Goal: Learn about a topic

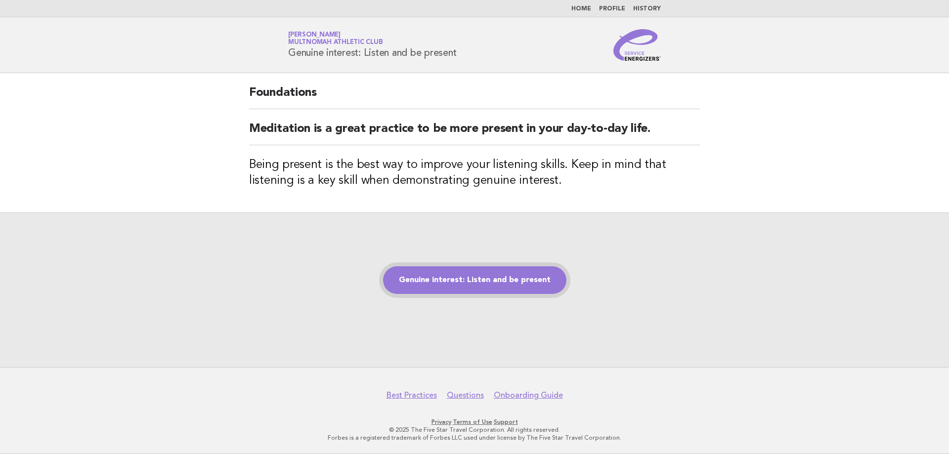
click at [469, 288] on link "Genuine interest: Listen and be present" at bounding box center [474, 280] width 183 height 28
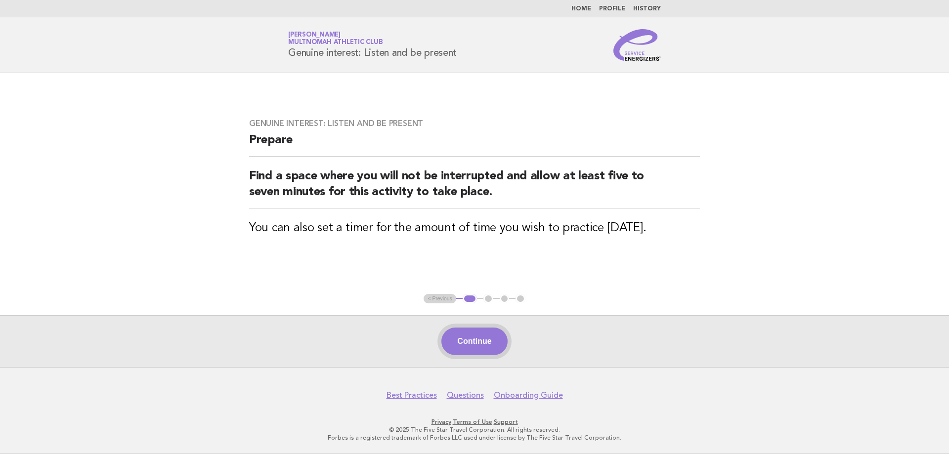
click at [451, 346] on button "Continue" at bounding box center [474, 342] width 66 height 28
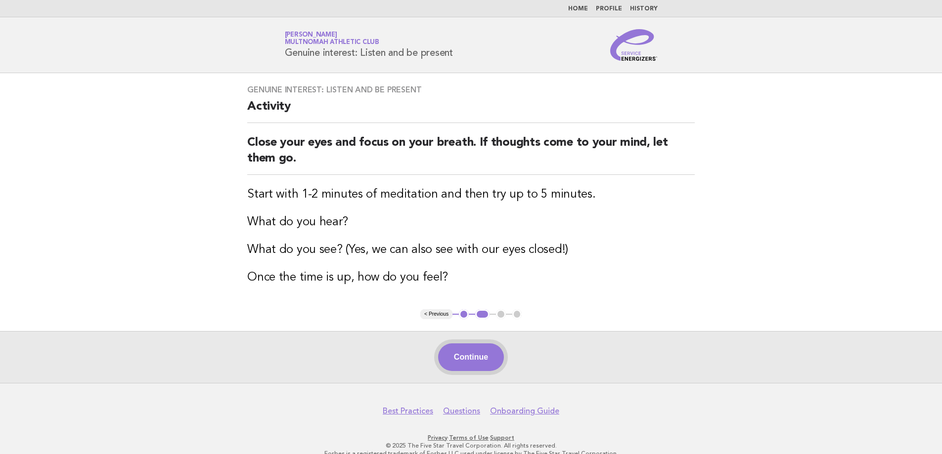
click at [461, 354] on button "Continue" at bounding box center [471, 357] width 66 height 28
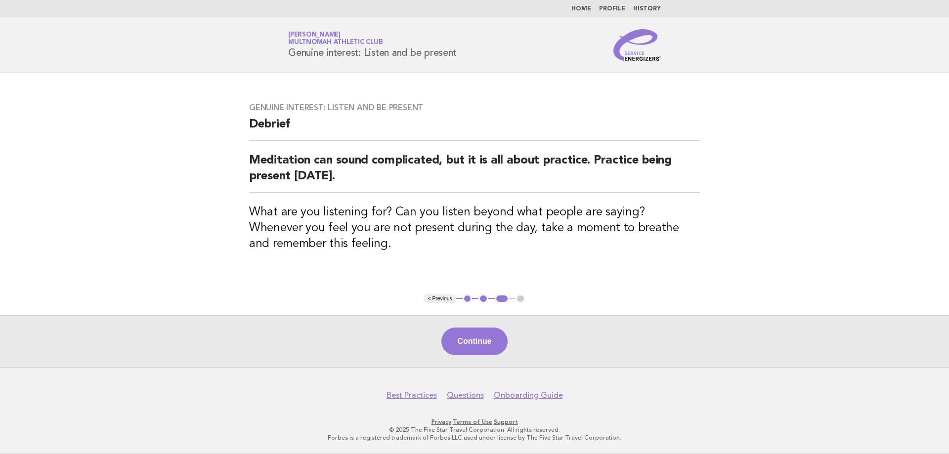
drag, startPoint x: 461, startPoint y: 354, endPoint x: 343, endPoint y: 321, distance: 122.2
click at [335, 322] on div "Continue" at bounding box center [474, 341] width 949 height 52
click at [495, 339] on button "Continue" at bounding box center [474, 342] width 66 height 28
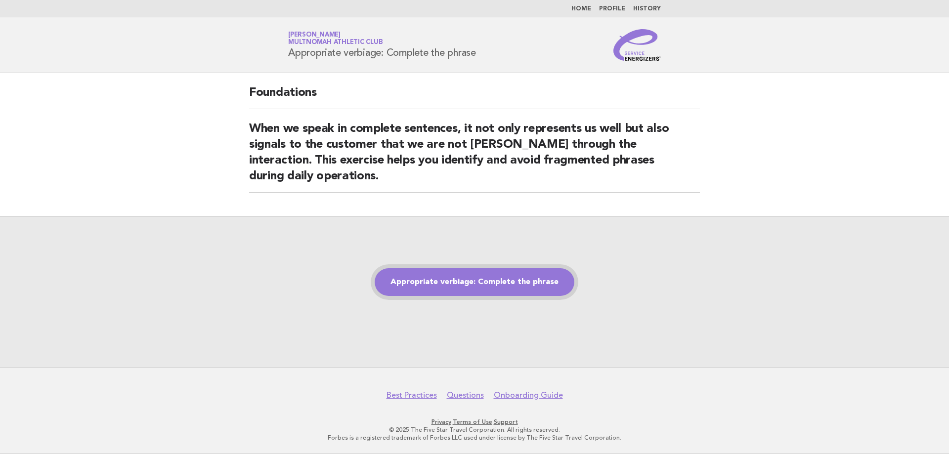
click at [429, 279] on link "Appropriate verbiage: Complete the phrase" at bounding box center [475, 282] width 200 height 28
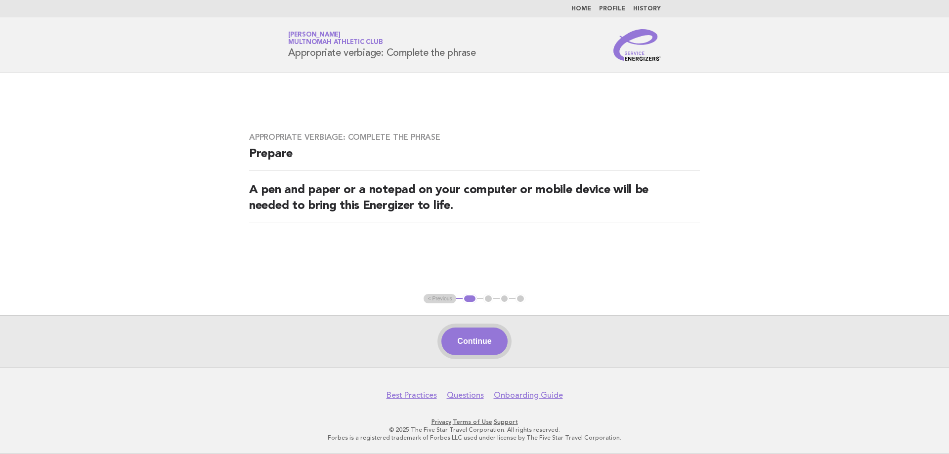
click at [481, 342] on button "Continue" at bounding box center [474, 342] width 66 height 28
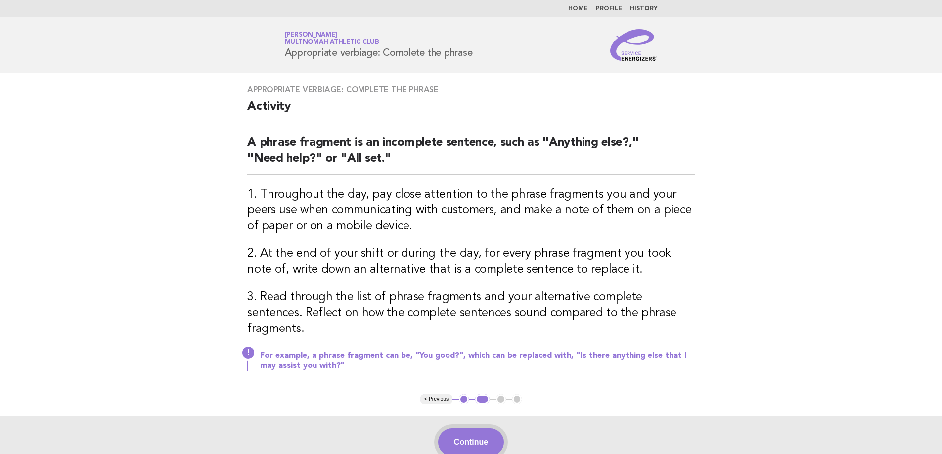
click at [481, 429] on button "Continue" at bounding box center [471, 443] width 66 height 28
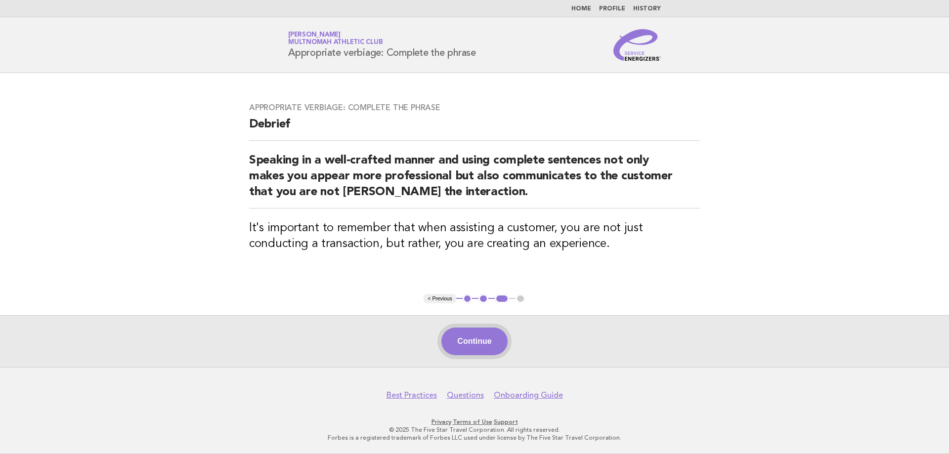
click at [483, 339] on button "Continue" at bounding box center [474, 342] width 66 height 28
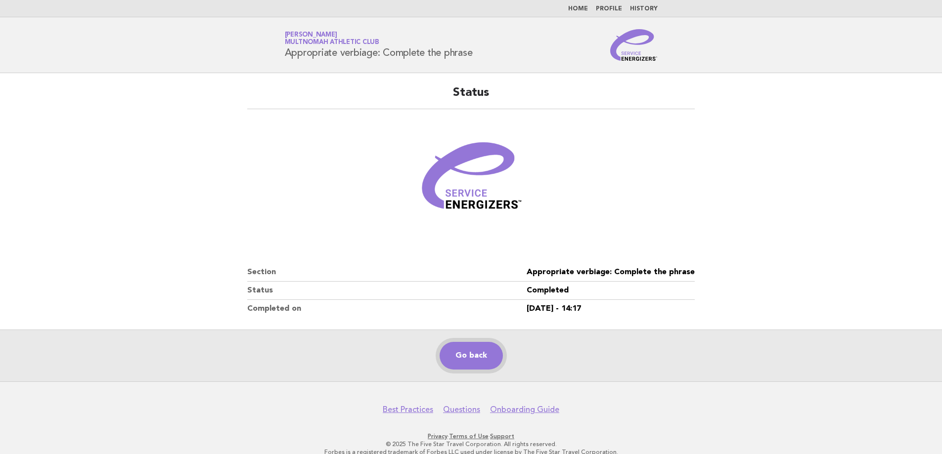
click at [453, 350] on link "Go back" at bounding box center [470, 356] width 63 height 28
